Goal: Navigation & Orientation: Understand site structure

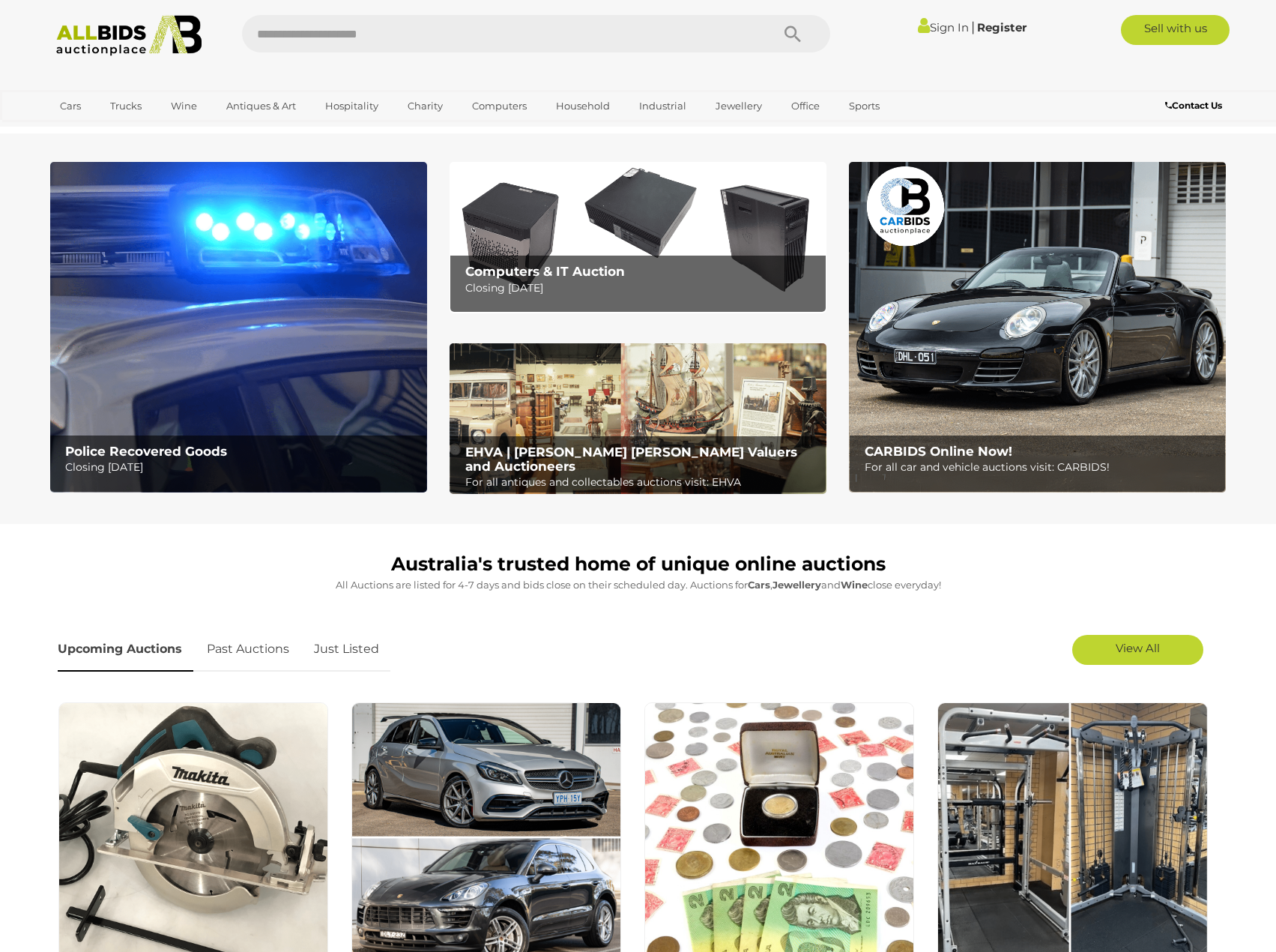
click at [554, 279] on p "Closing Tuesday 16th September" at bounding box center [641, 288] width 353 height 19
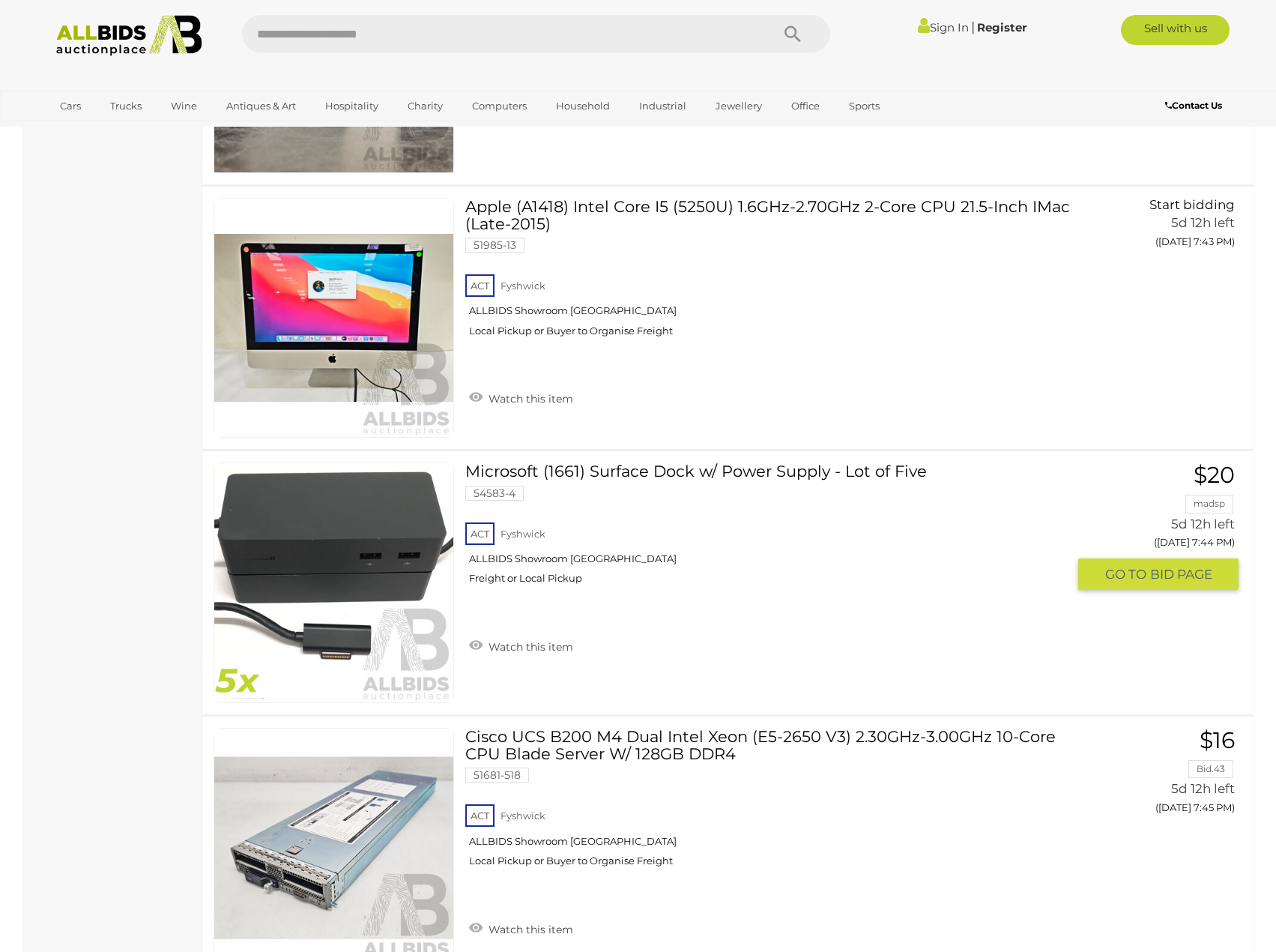
scroll to position [6746, 0]
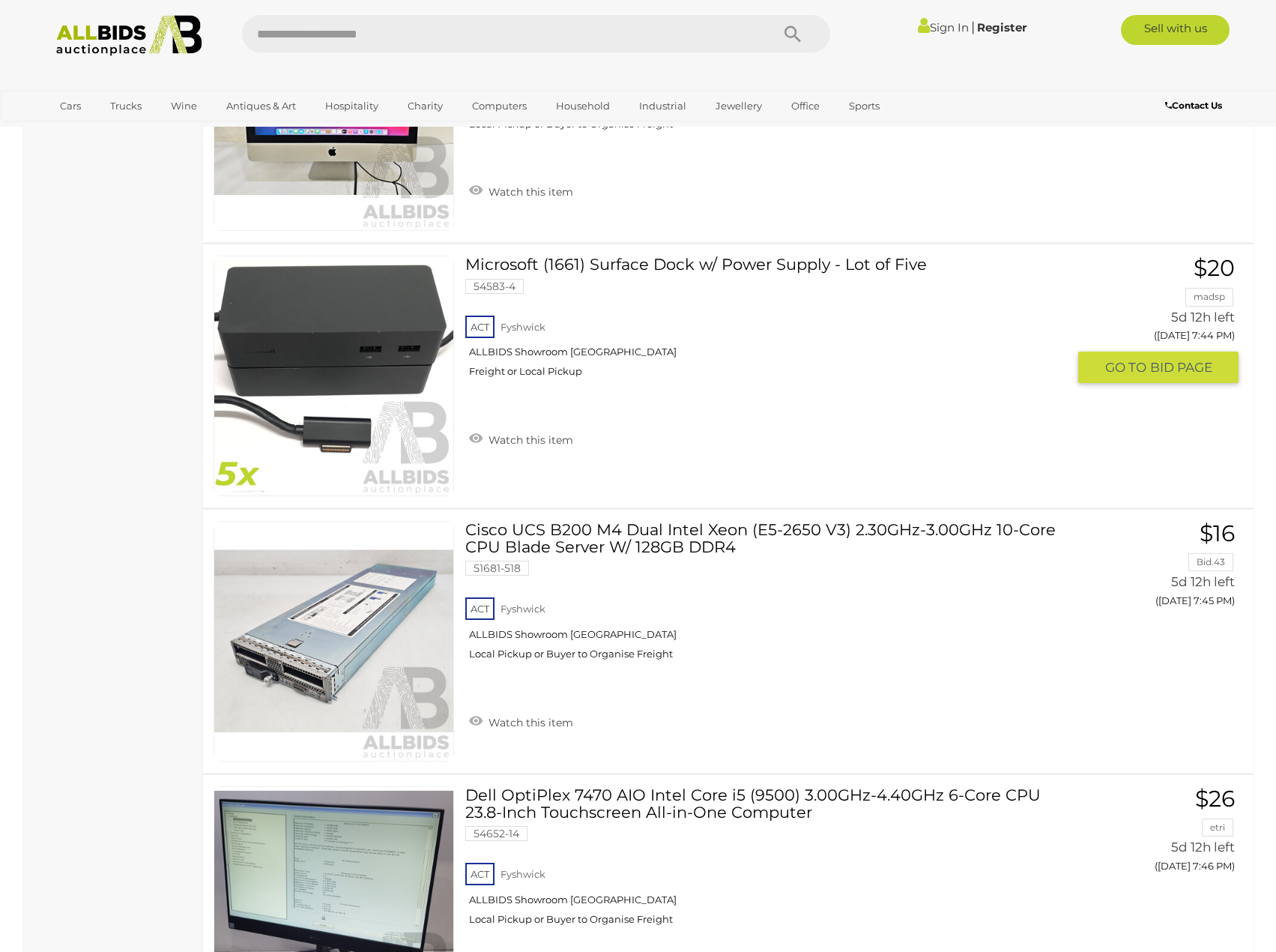
drag, startPoint x: 858, startPoint y: 299, endPoint x: 68, endPoint y: 432, distance: 801.1
click at [68, 432] on div "Computer Auctions Alert this sale Location" at bounding box center [112, 188] width 180 height 13522
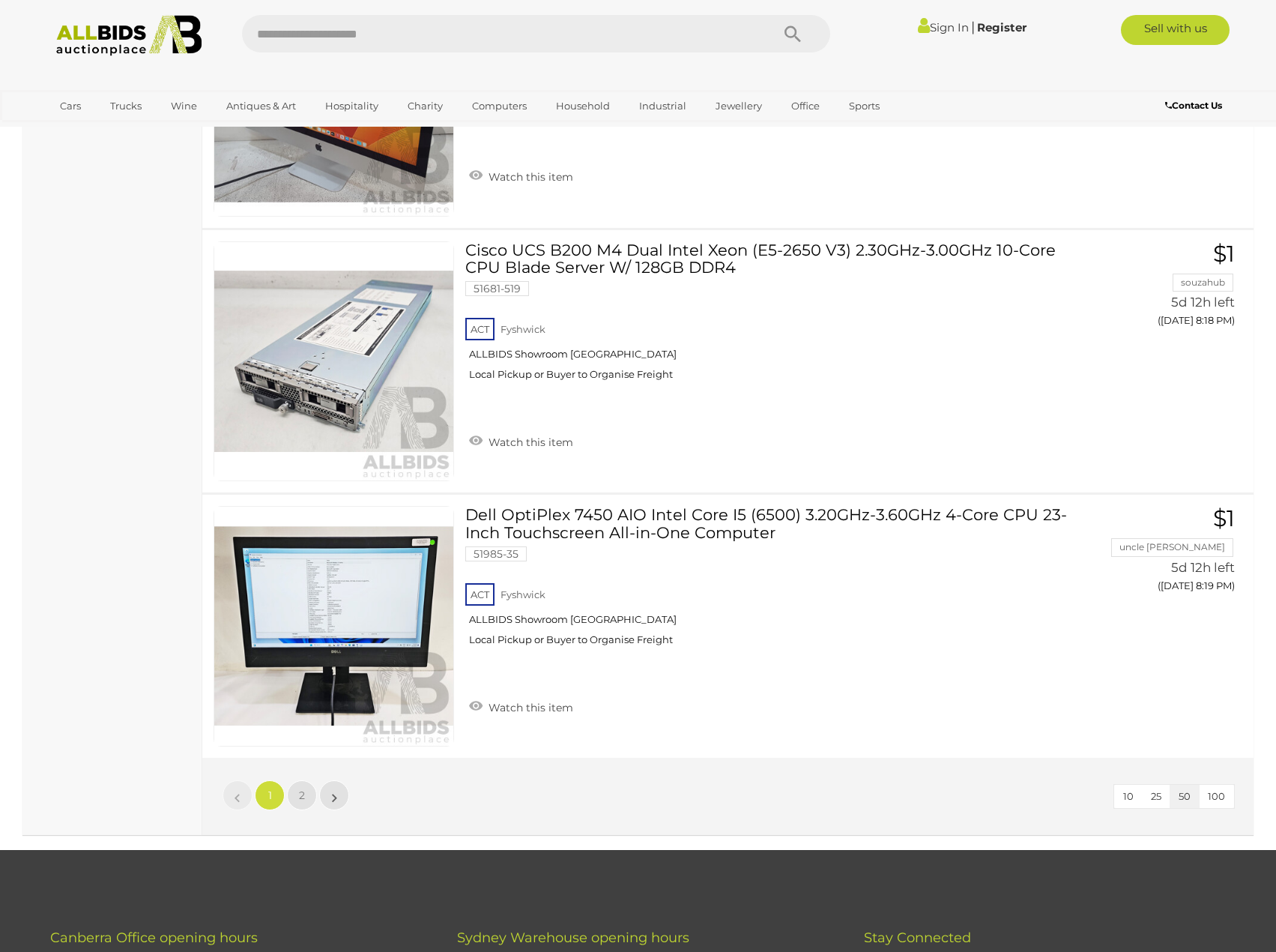
scroll to position [13042, 0]
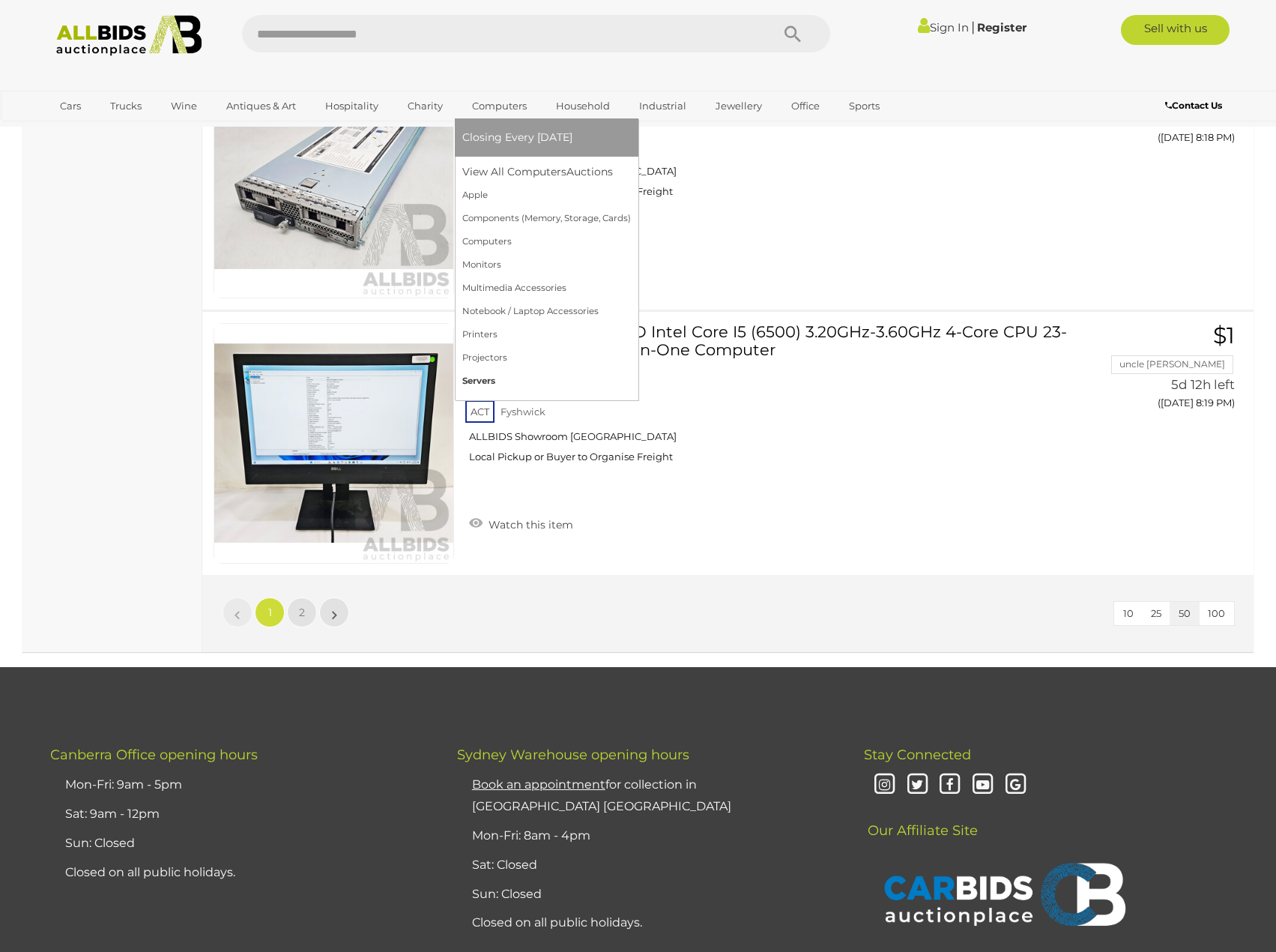
click at [496, 372] on link "Servers" at bounding box center [546, 381] width 169 height 23
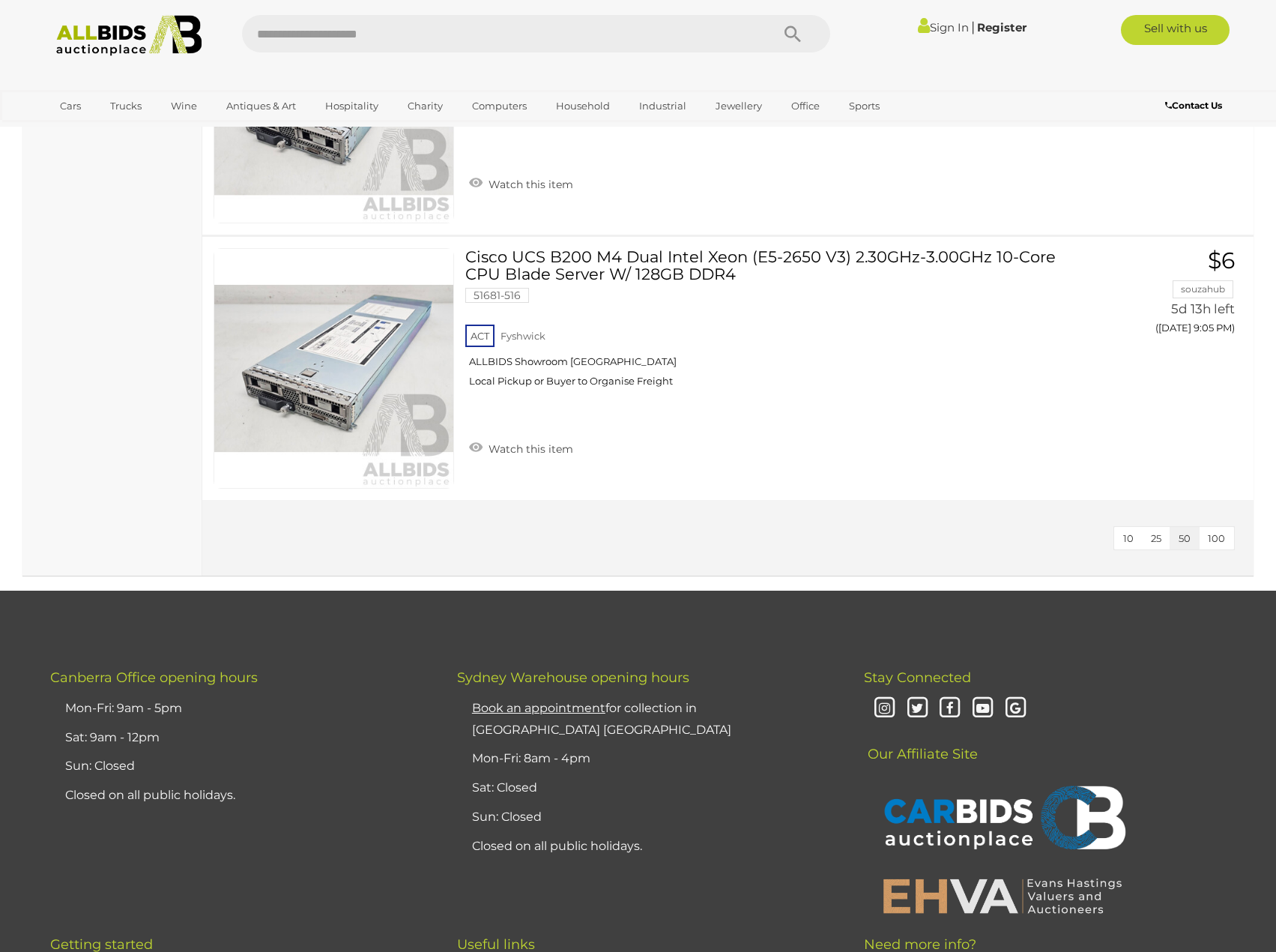
scroll to position [3298, 0]
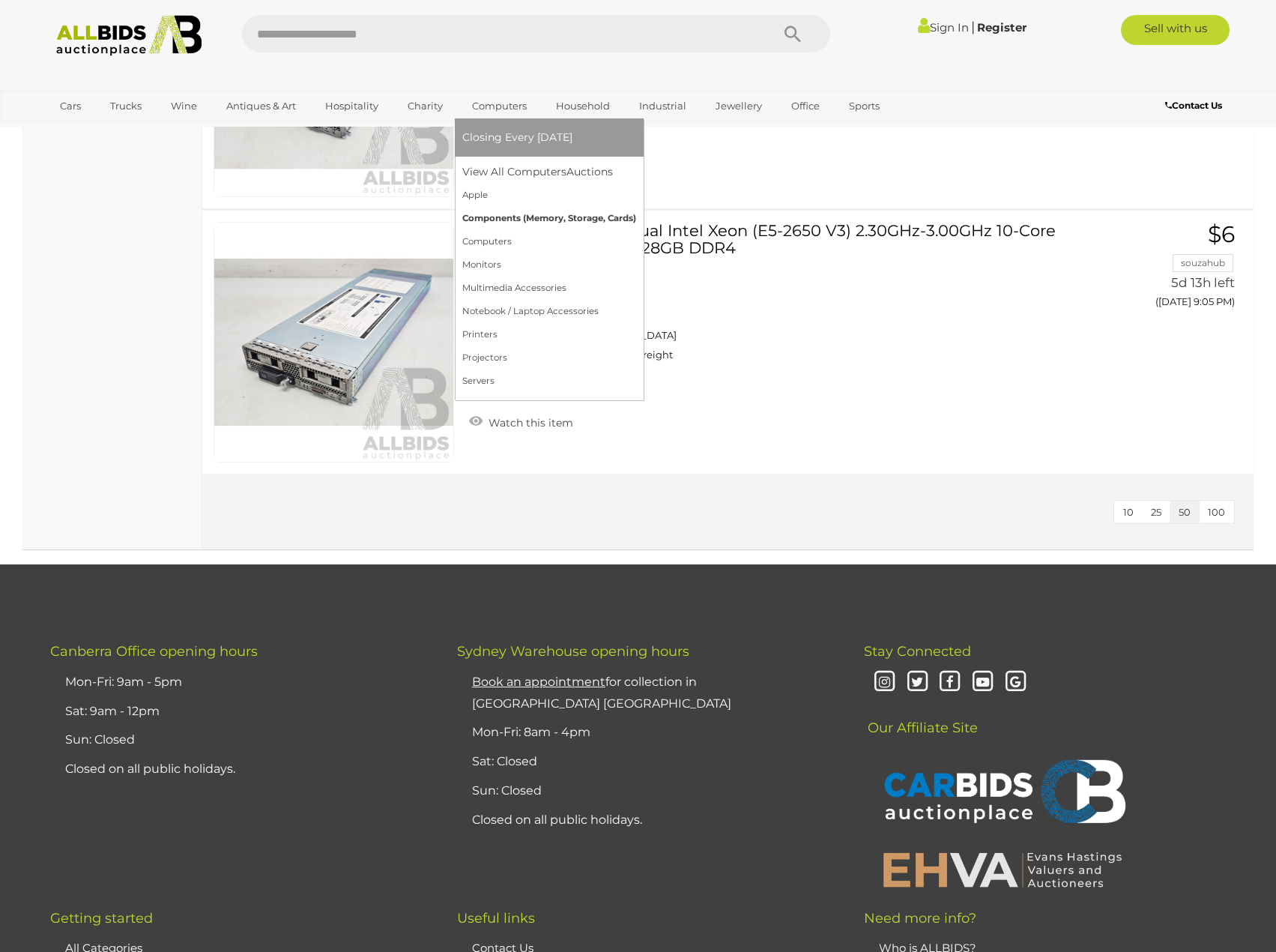
click at [507, 208] on link "Components (Memory, Storage, Cards)" at bounding box center [549, 218] width 174 height 23
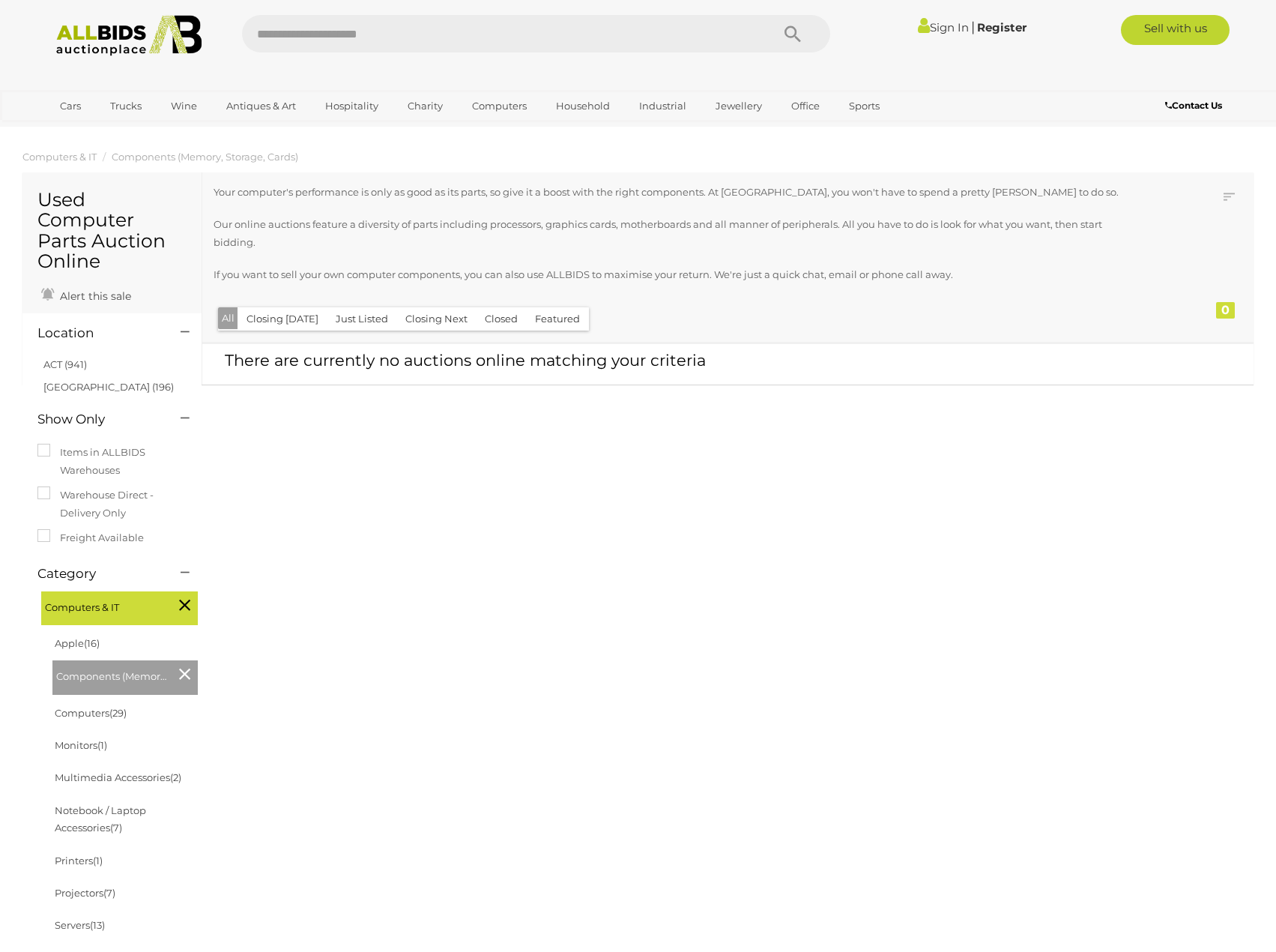
drag, startPoint x: 0, startPoint y: 0, endPoint x: 474, endPoint y: 230, distance: 526.9
click at [474, 230] on p "Our online auctions feature a diversity of parts including processors, graphics…" at bounding box center [680, 233] width 932 height 35
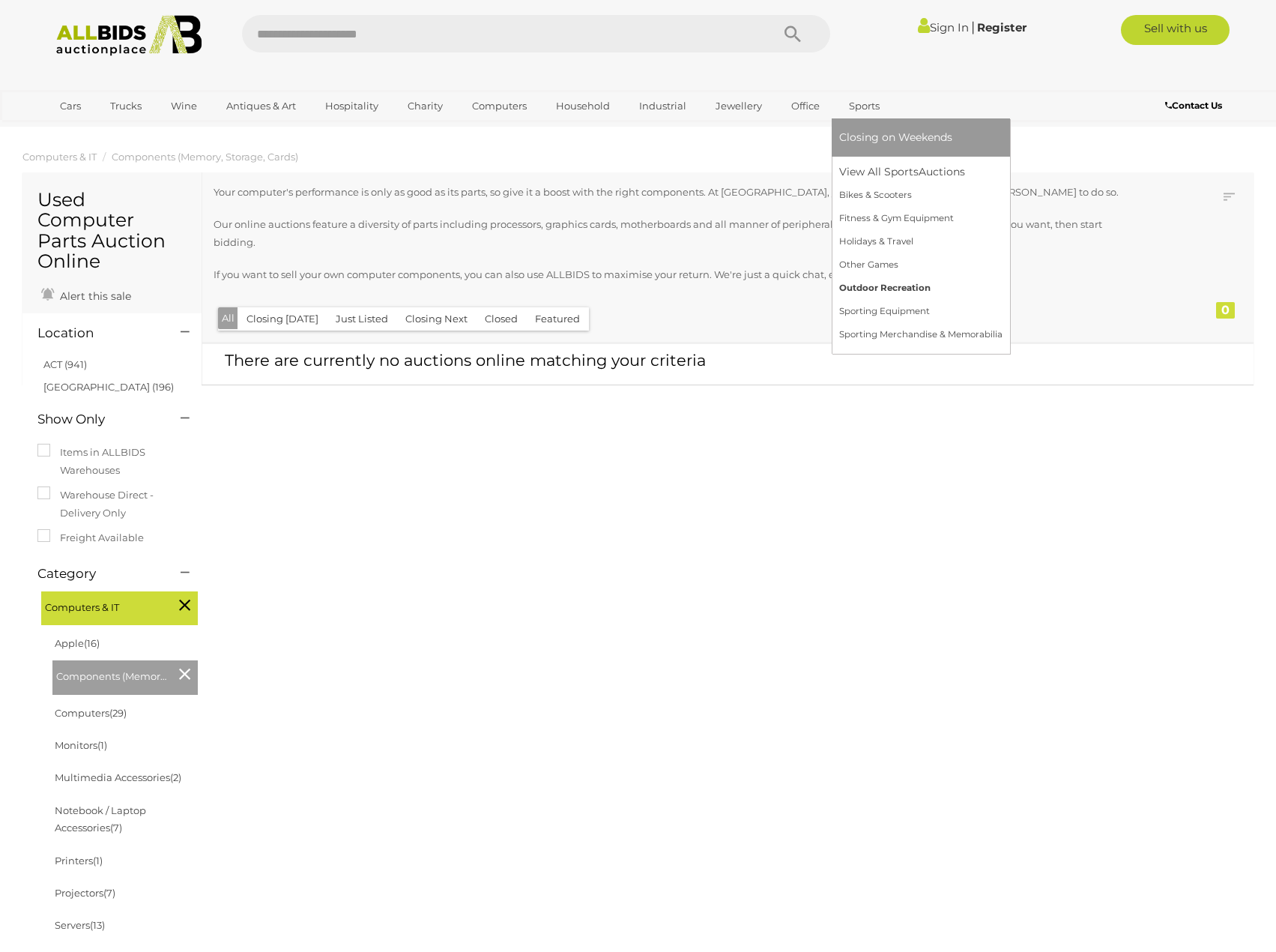
click at [896, 281] on link "Outdoor Recreation" at bounding box center [921, 288] width 163 height 23
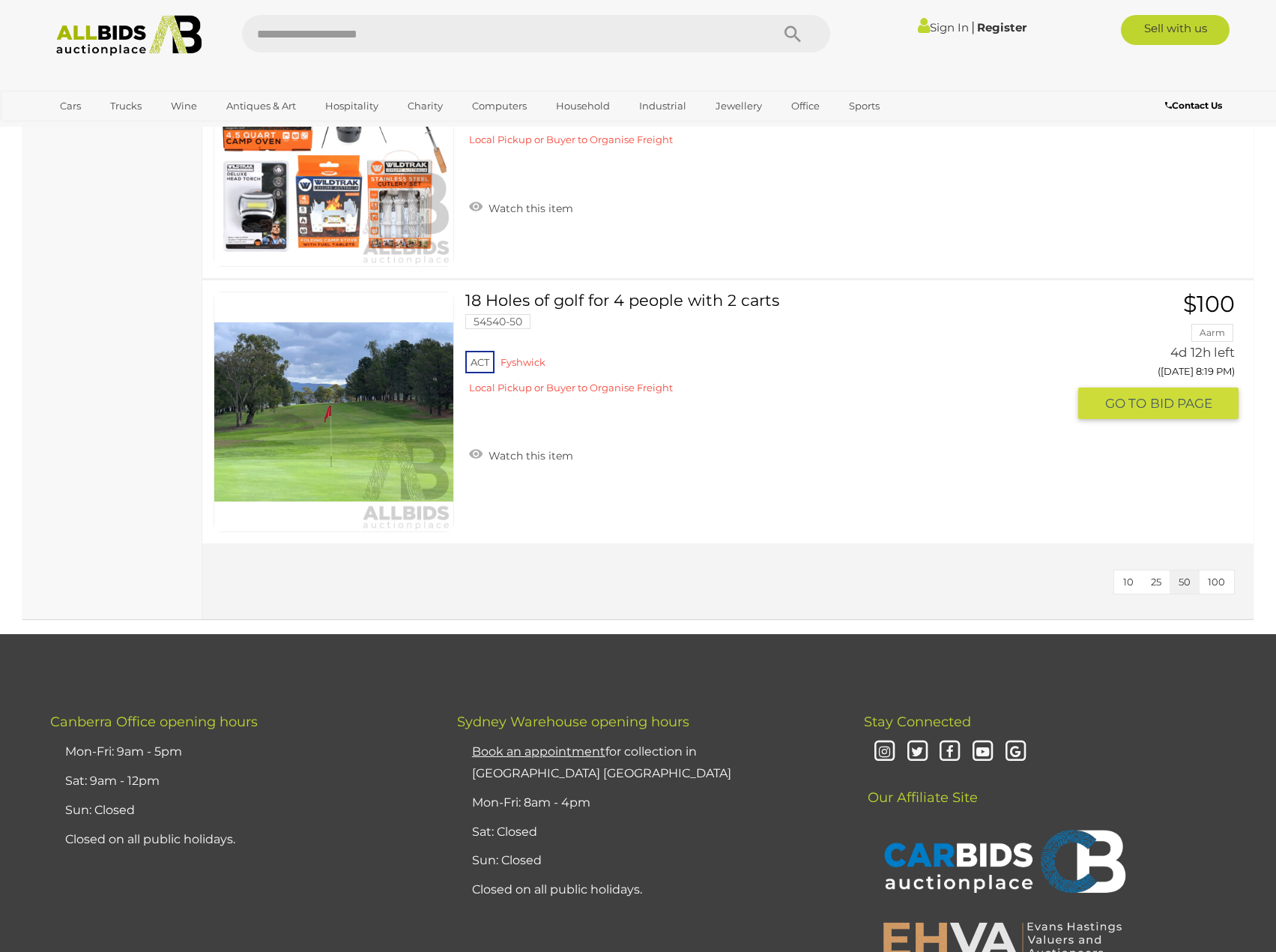
scroll to position [1424, 0]
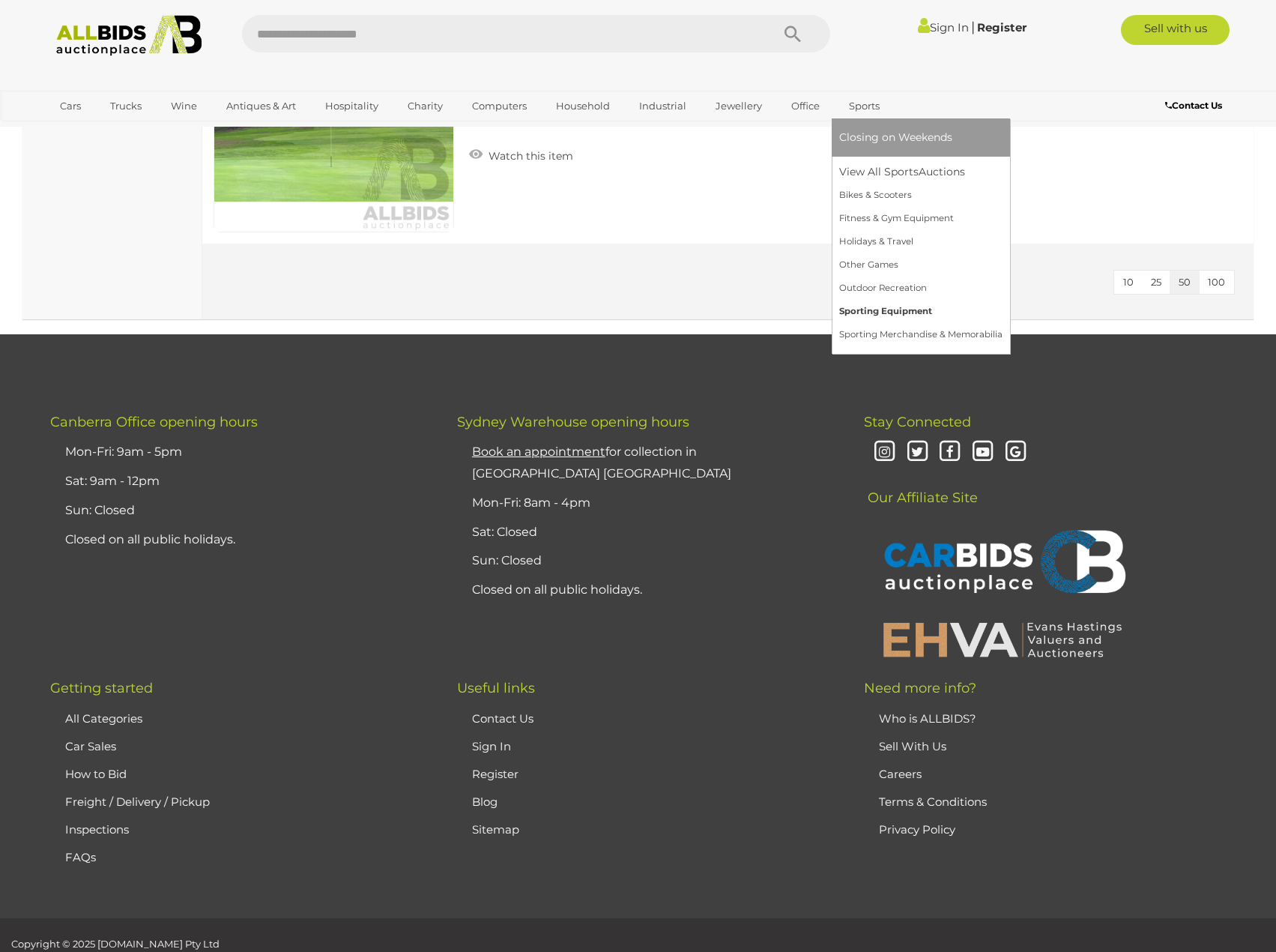
click at [879, 305] on link "Sporting Equipment" at bounding box center [921, 311] width 163 height 23
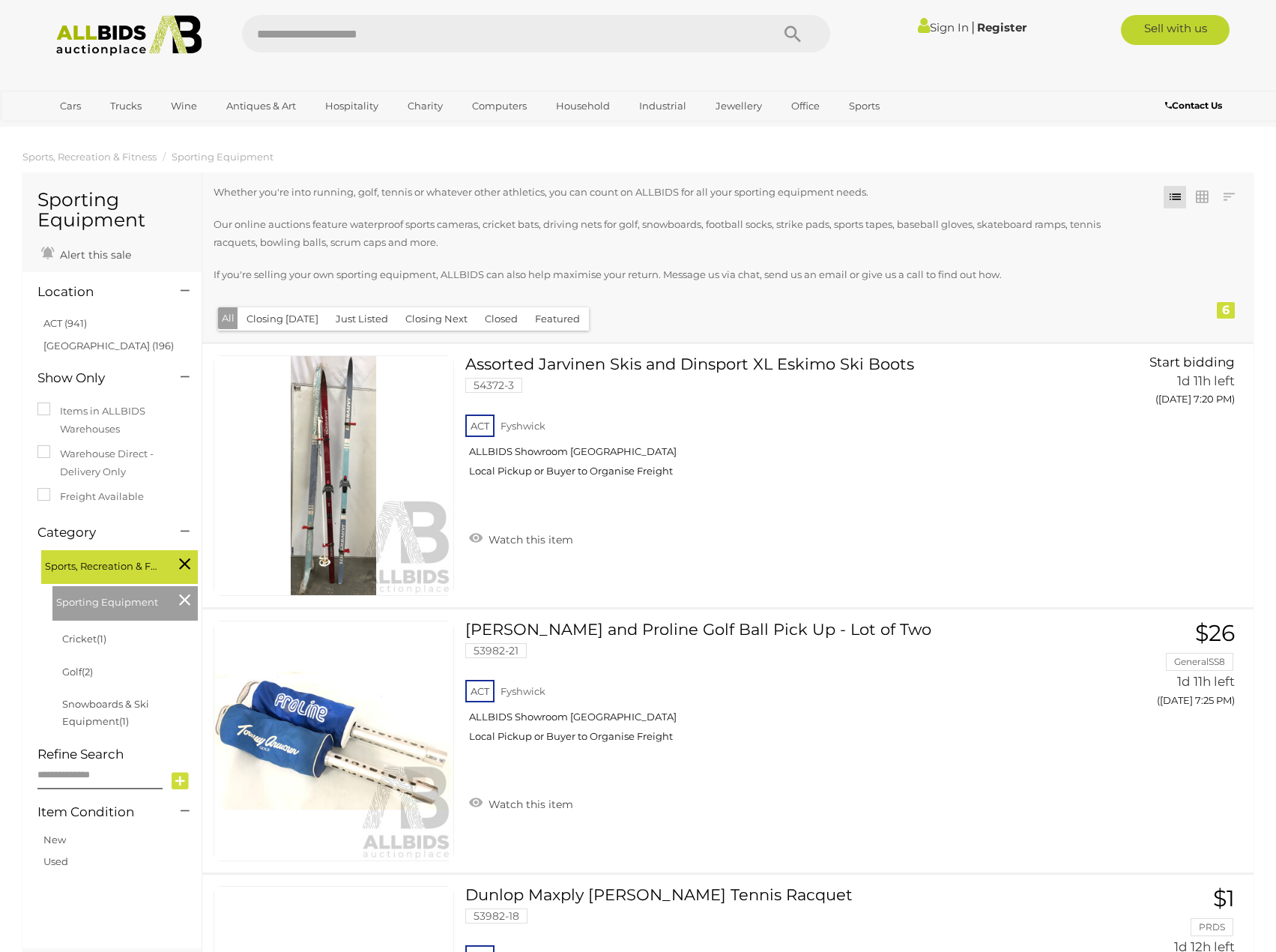
drag, startPoint x: 0, startPoint y: 0, endPoint x: 835, endPoint y: 276, distance: 879.4
click at [835, 276] on p "If you're selling your own sporting equipment, ALLBIDS can also help maximise y…" at bounding box center [680, 275] width 932 height 18
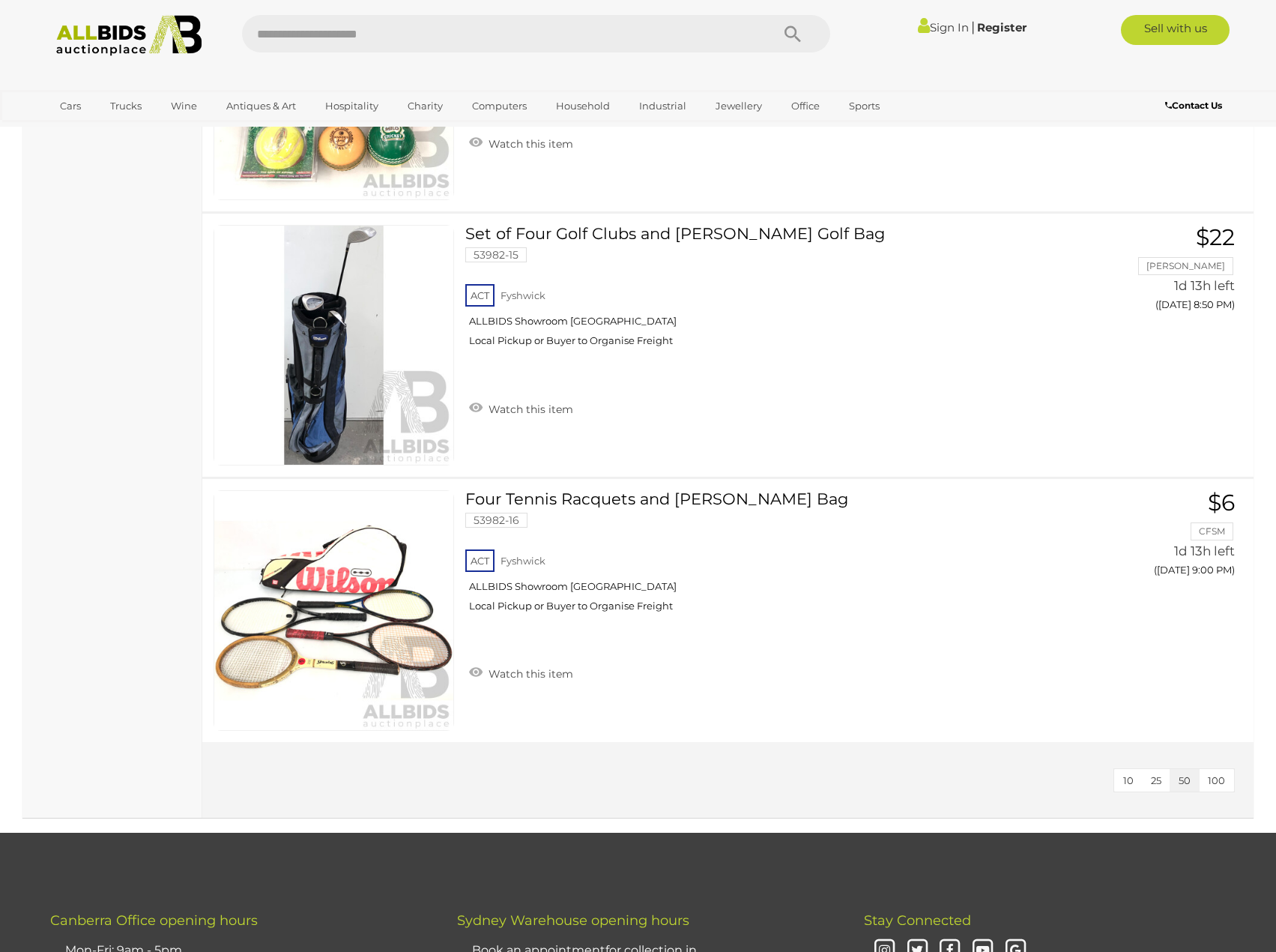
scroll to position [1199, 0]
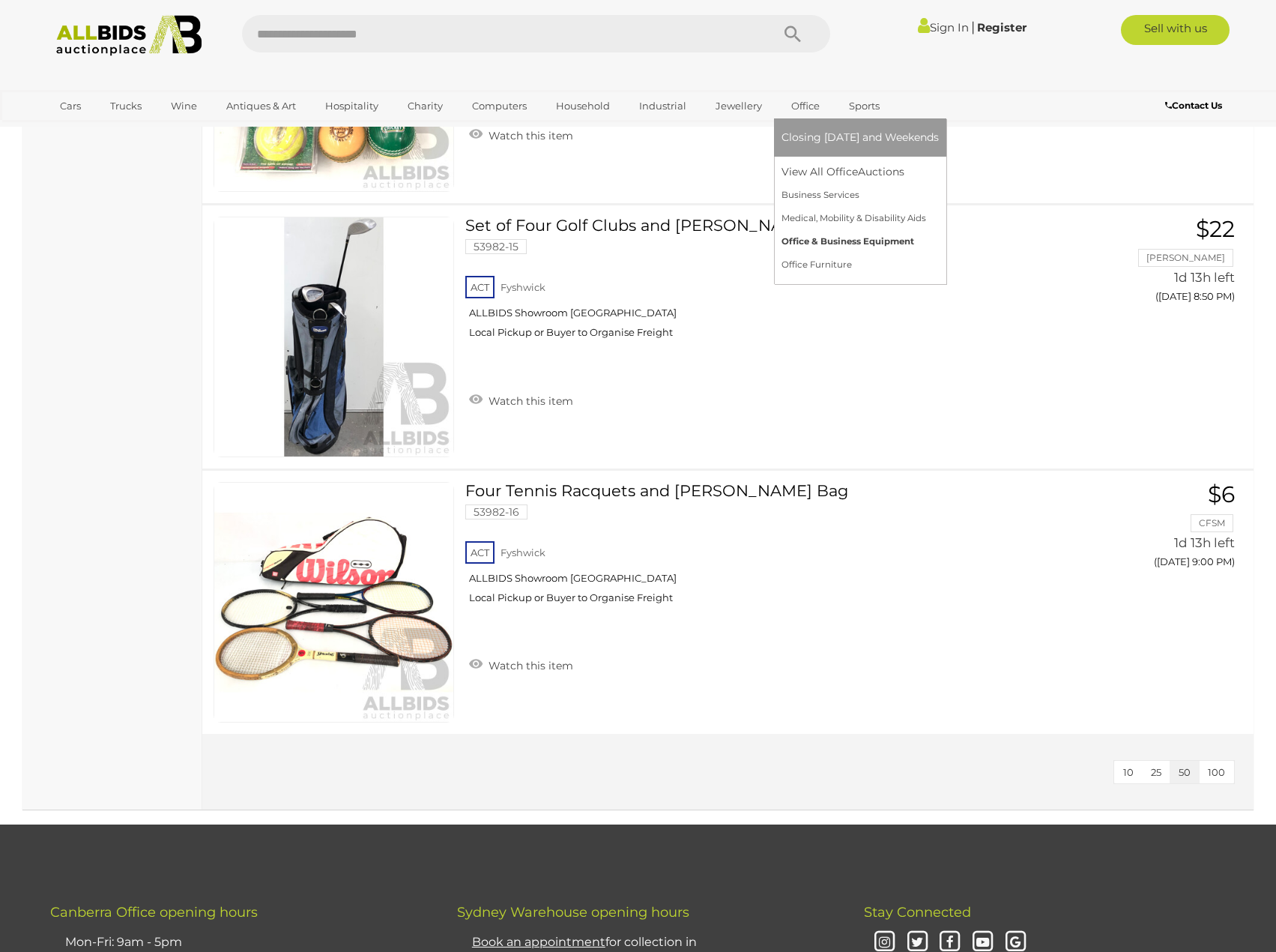
click at [839, 245] on link "Office & Business Equipment" at bounding box center [860, 242] width 157 height 23
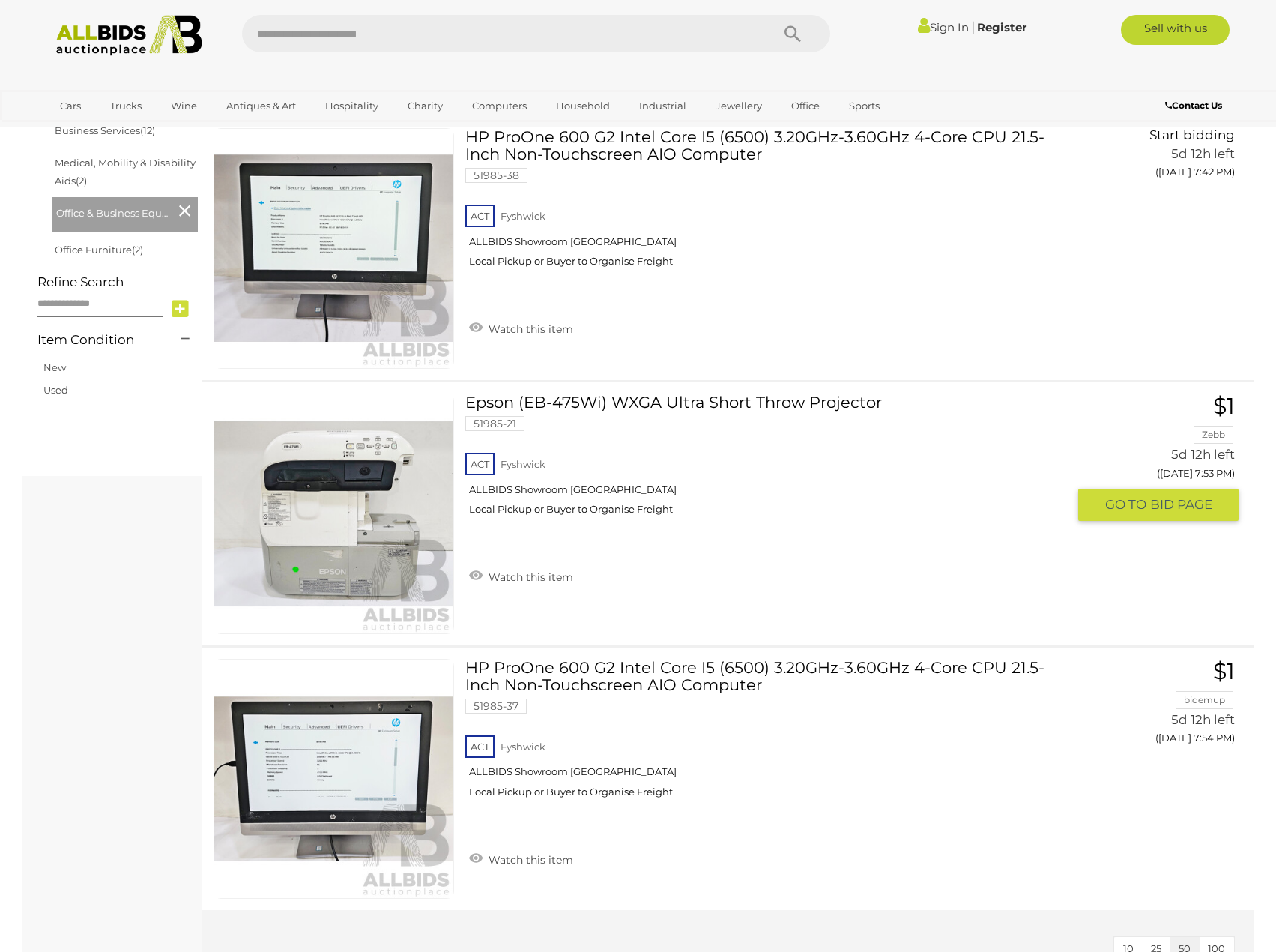
scroll to position [674, 0]
